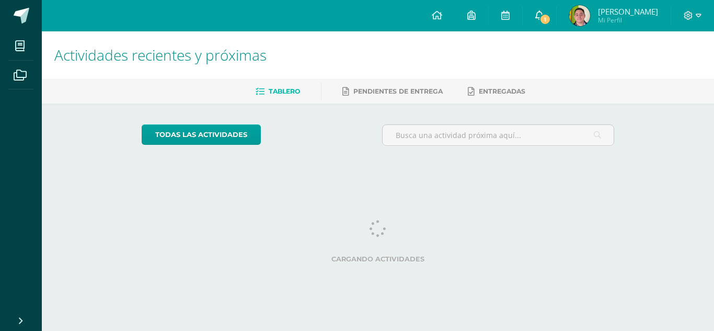
click at [534, 22] on link "1" at bounding box center [539, 15] width 33 height 31
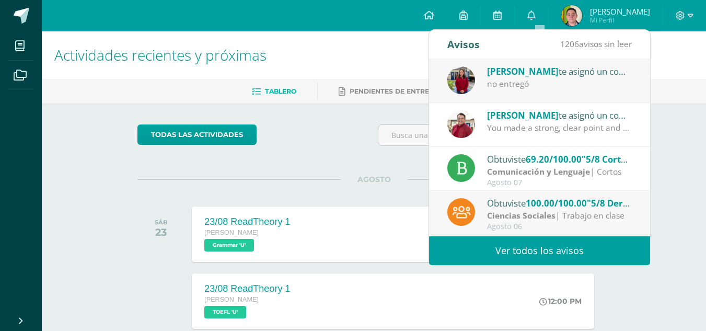
click at [518, 81] on div "no entregó" at bounding box center [559, 84] width 145 height 12
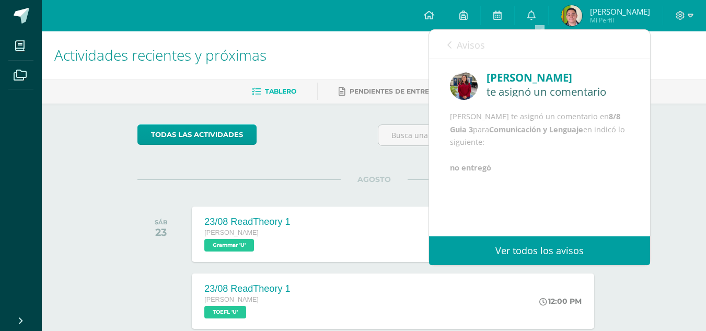
click at [452, 45] on icon at bounding box center [449, 45] width 4 height 8
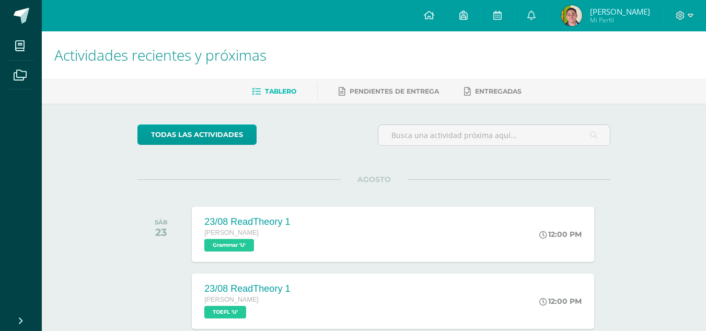
click at [407, 47] on h1 "Actividades recientes y próximas" at bounding box center [373, 55] width 639 height 48
click at [532, 10] on span at bounding box center [531, 15] width 8 height 11
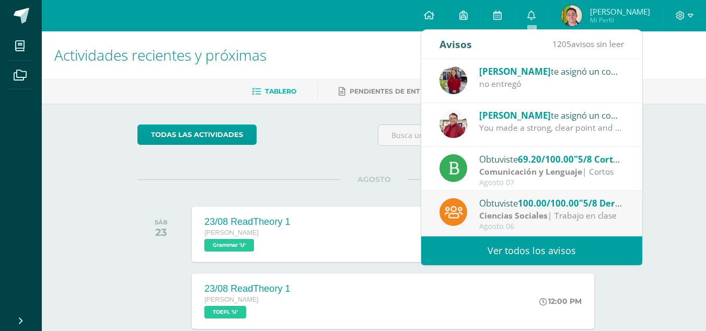
click at [531, 88] on div "no entregó" at bounding box center [551, 84] width 145 height 12
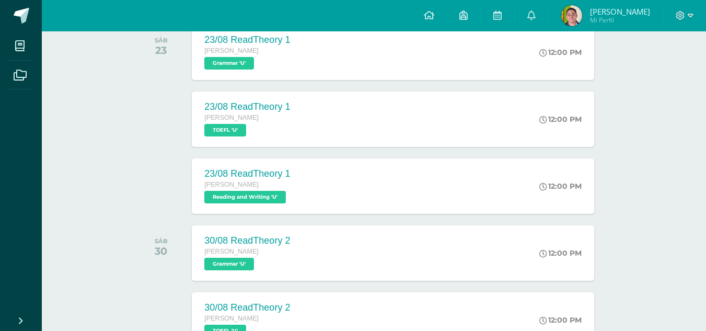
scroll to position [326, 0]
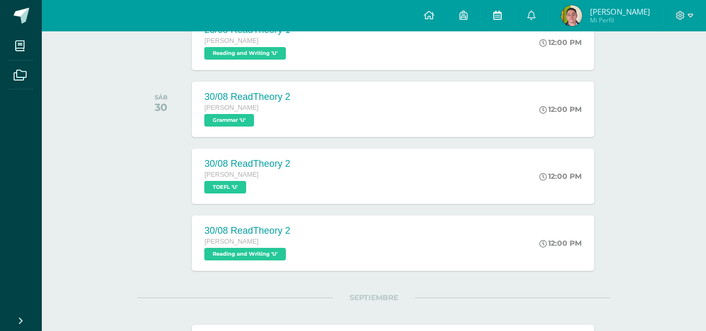
click at [493, 7] on link at bounding box center [497, 15] width 33 height 31
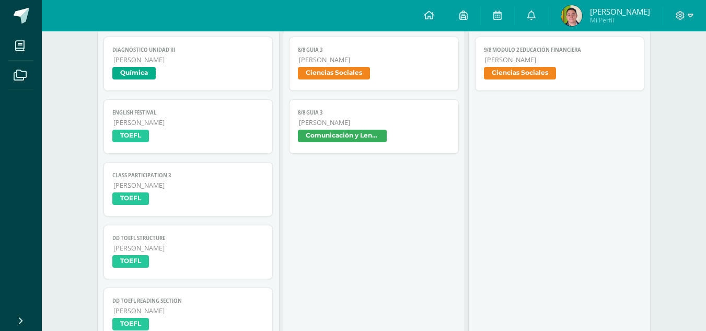
scroll to position [768, 0]
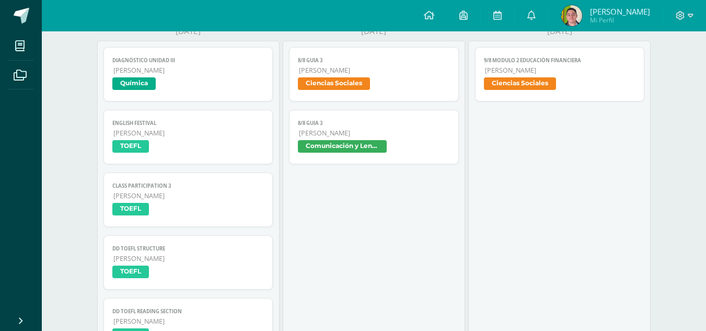
click at [451, 151] on link "8/8 Guia 3 Quinto Bachillerato Comunicación y Lenguaje" at bounding box center [374, 137] width 170 height 54
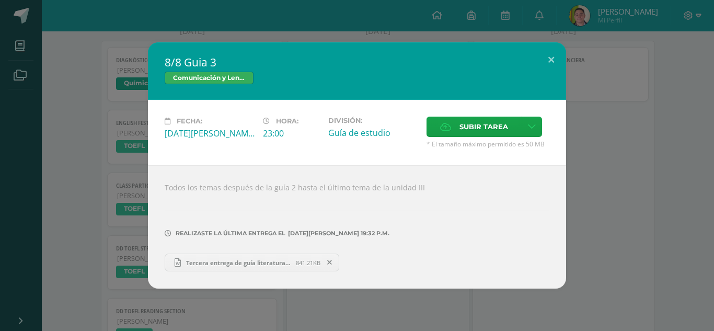
click at [543, 19] on div "8/8 Guia 3 Comunicación y Lenguaje Fecha: [DATE][PERSON_NAME] Hora: 23:00 Divis…" at bounding box center [357, 165] width 714 height 331
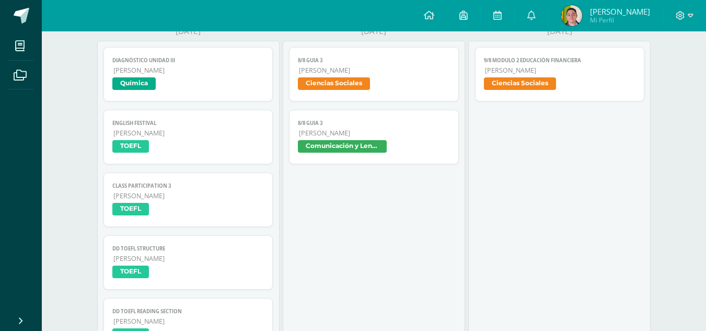
click at [539, 18] on link at bounding box center [531, 15] width 33 height 31
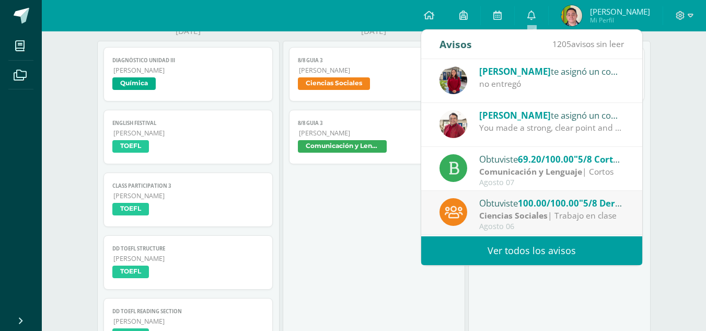
click at [525, 67] on div "[PERSON_NAME] te asignó un comentario en '8/8 Guia 3' para 'Comunicación y Leng…" at bounding box center [551, 71] width 145 height 14
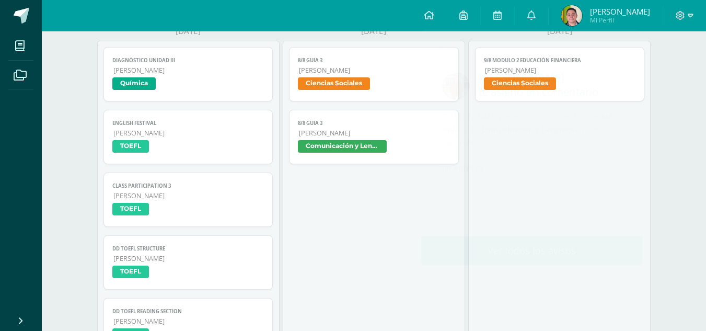
click at [364, 145] on span "Comunicación y Lenguaje" at bounding box center [342, 146] width 89 height 13
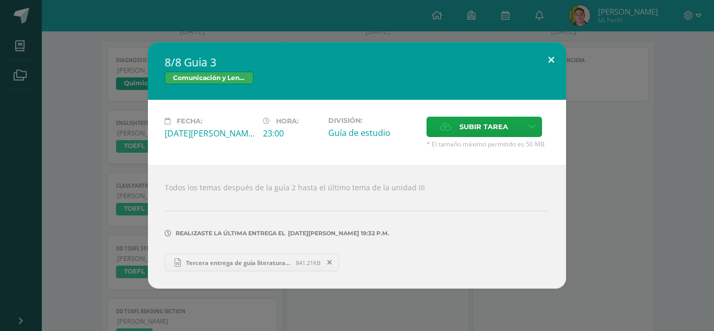
click at [551, 55] on button at bounding box center [551, 60] width 30 height 36
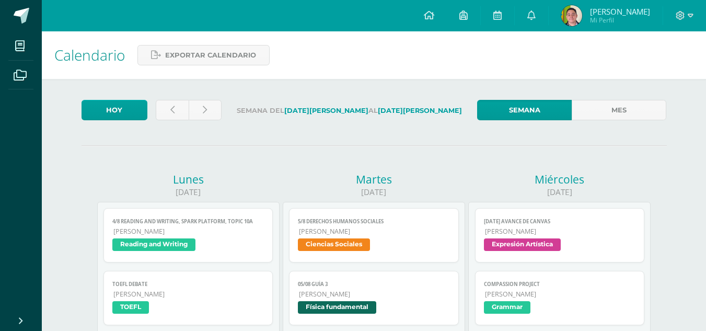
scroll to position [768, 0]
